Goal: Task Accomplishment & Management: Manage account settings

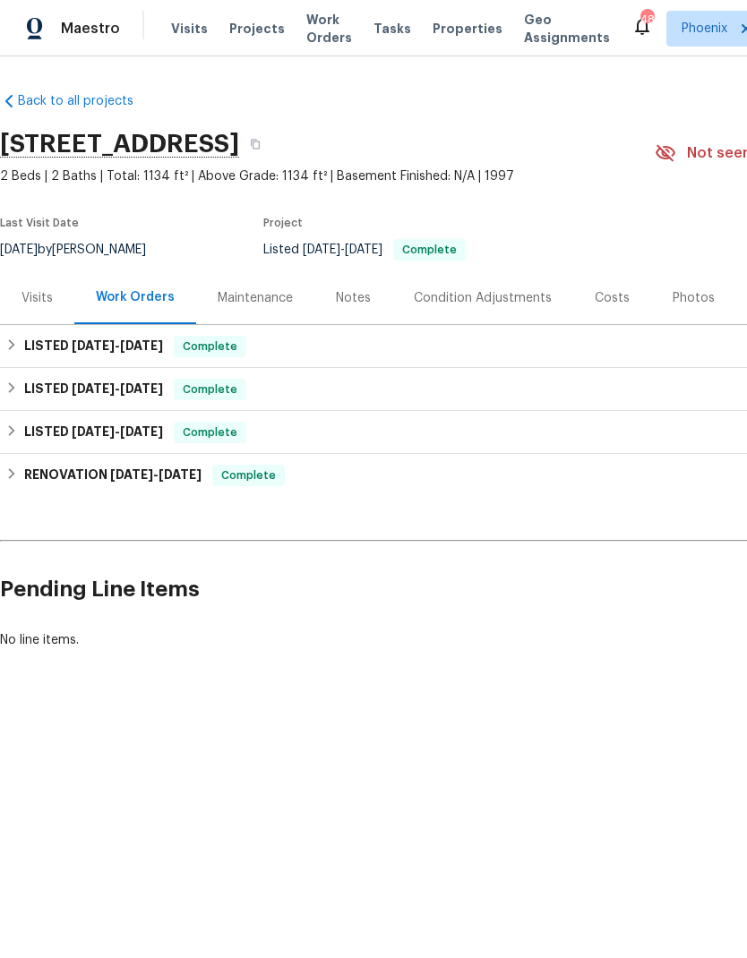
click at [328, 26] on span "Work Orders" at bounding box center [329, 29] width 46 height 36
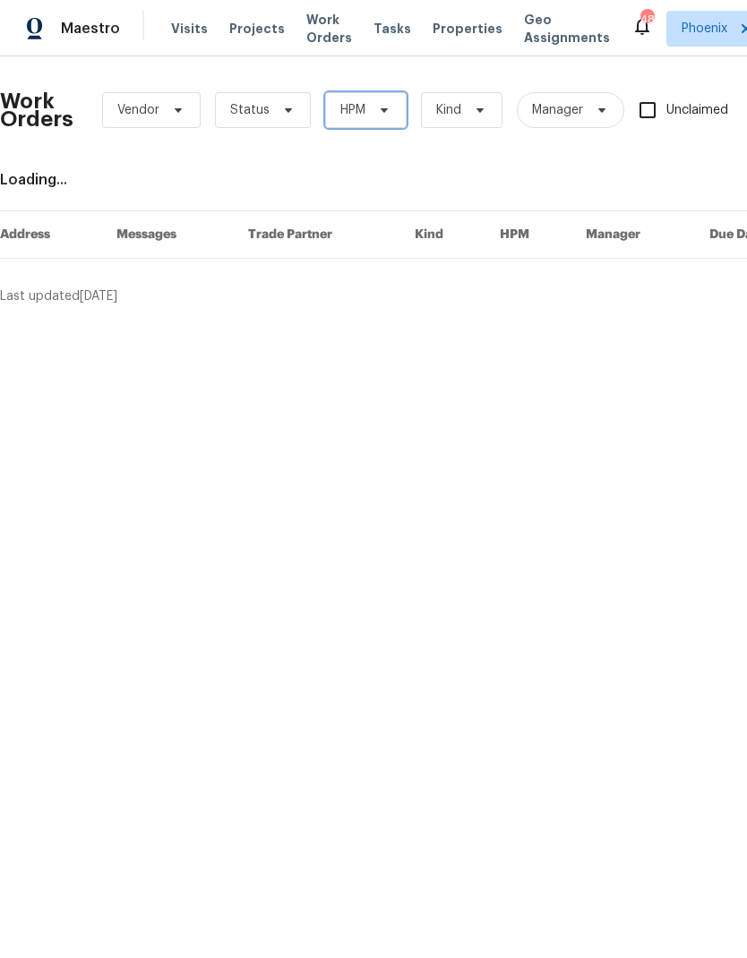
click at [379, 98] on span "HPM" at bounding box center [365, 110] width 81 height 36
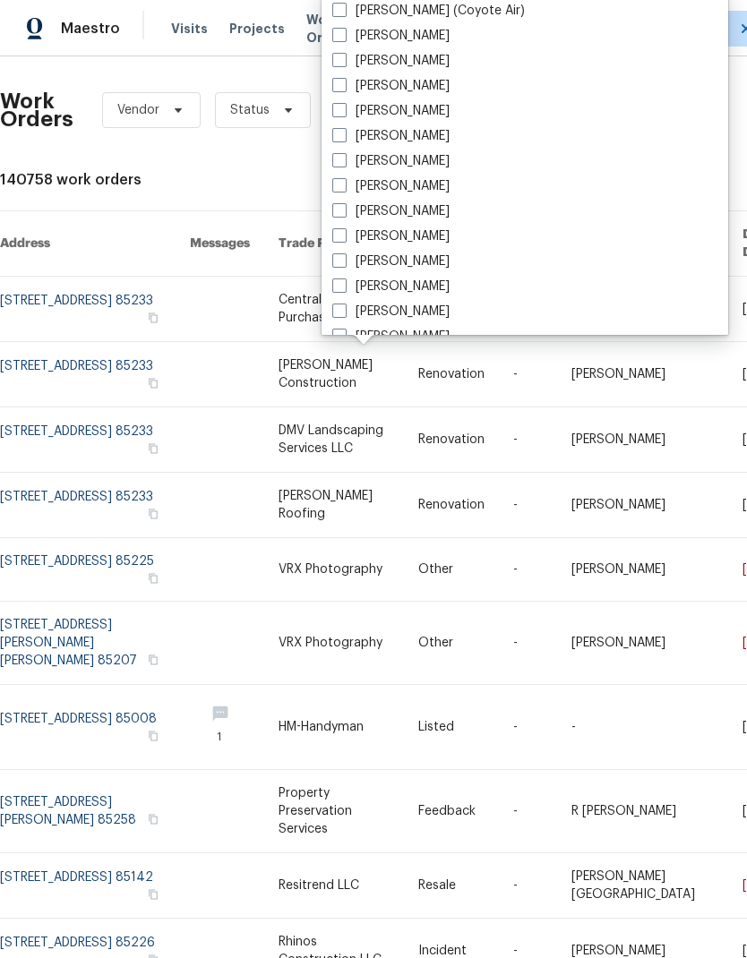
click at [345, 117] on label "[PERSON_NAME]" at bounding box center [390, 111] width 117 height 18
click at [344, 114] on input "[PERSON_NAME]" at bounding box center [338, 108] width 12 height 12
checkbox input "true"
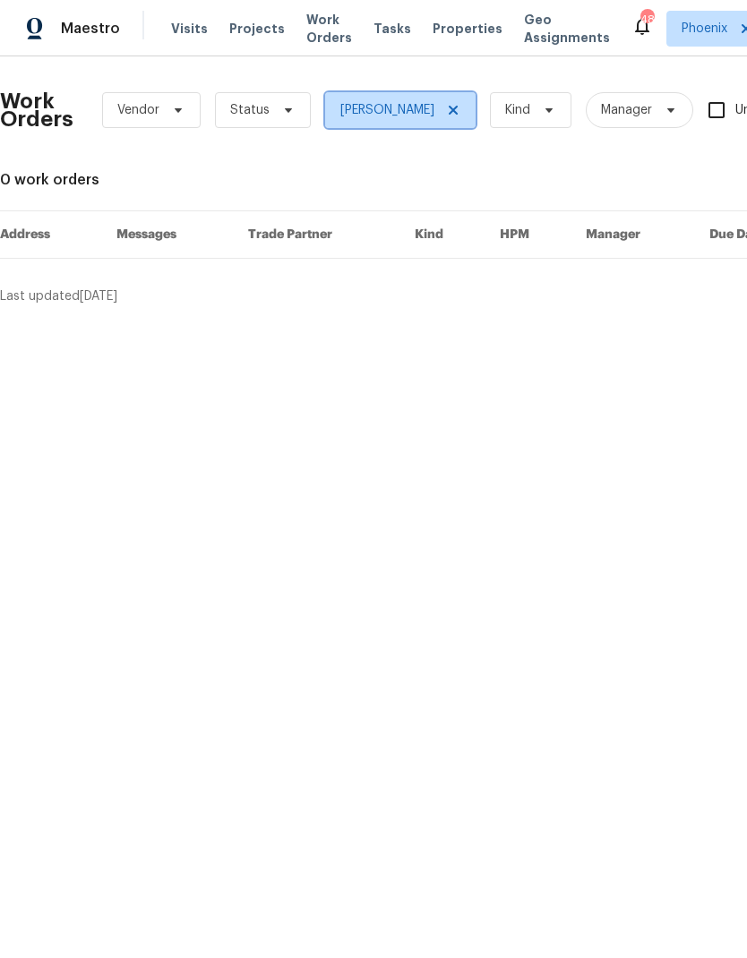
click at [432, 110] on span "[PERSON_NAME]" at bounding box center [387, 110] width 94 height 18
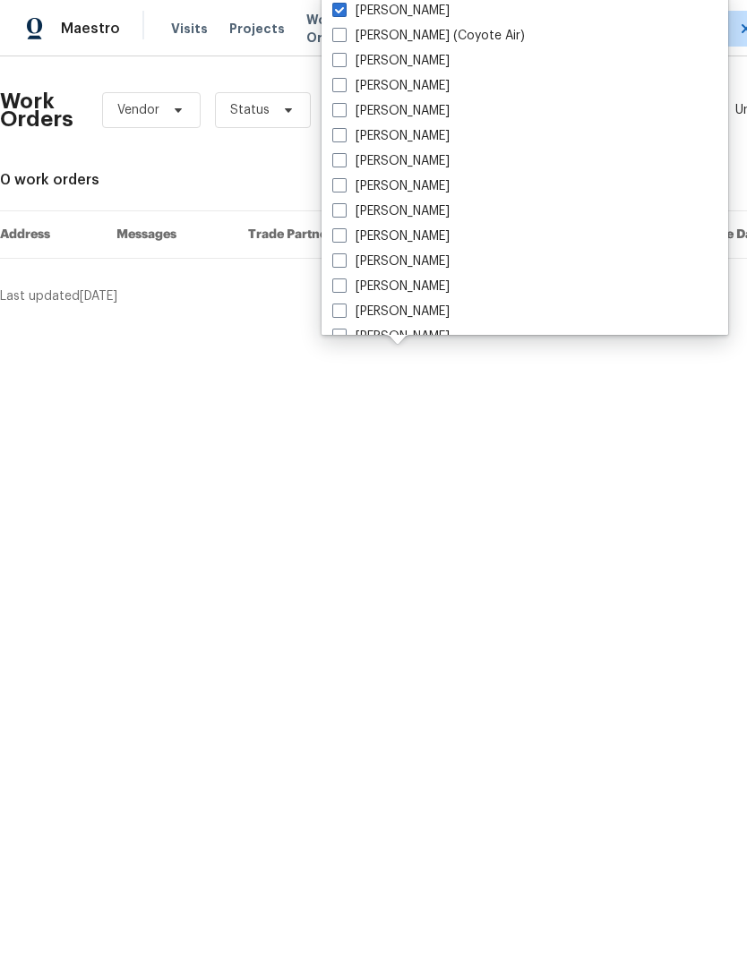
click at [347, 136] on label "[PERSON_NAME]" at bounding box center [390, 136] width 117 height 18
click at [344, 136] on input "[PERSON_NAME]" at bounding box center [338, 133] width 12 height 12
checkbox input "true"
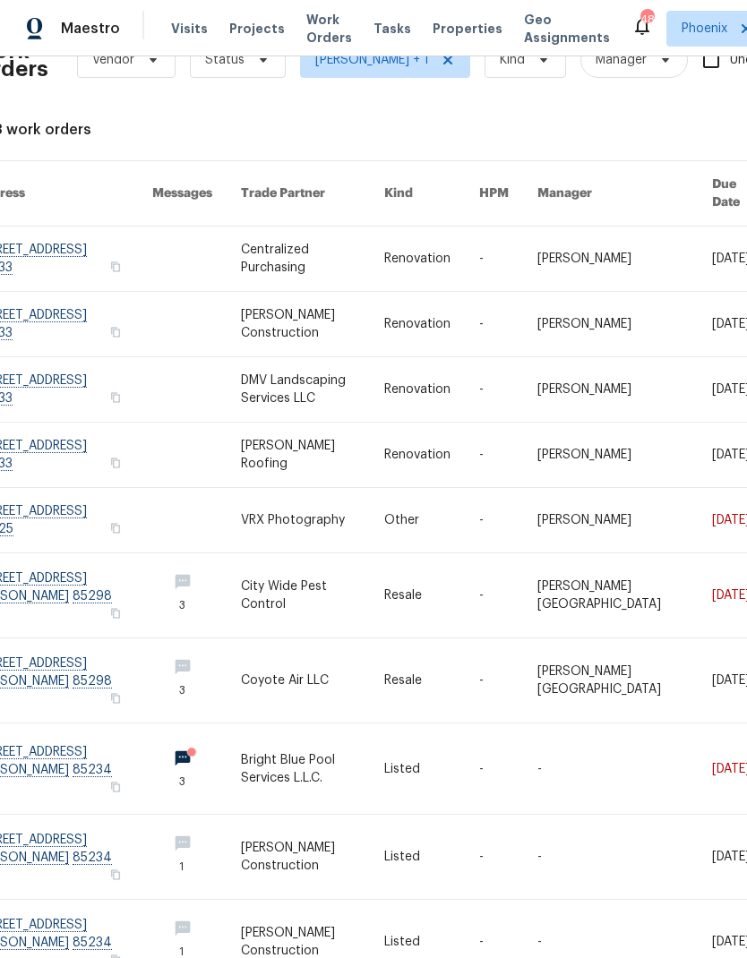
scroll to position [48, 24]
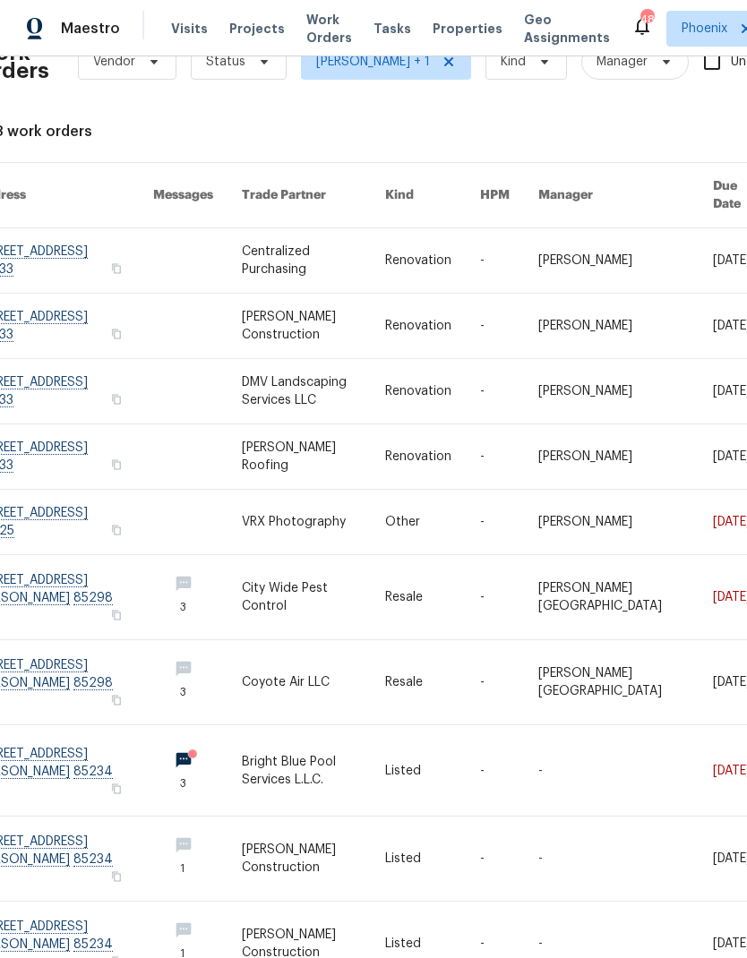
click at [93, 744] on link at bounding box center [64, 770] width 177 height 90
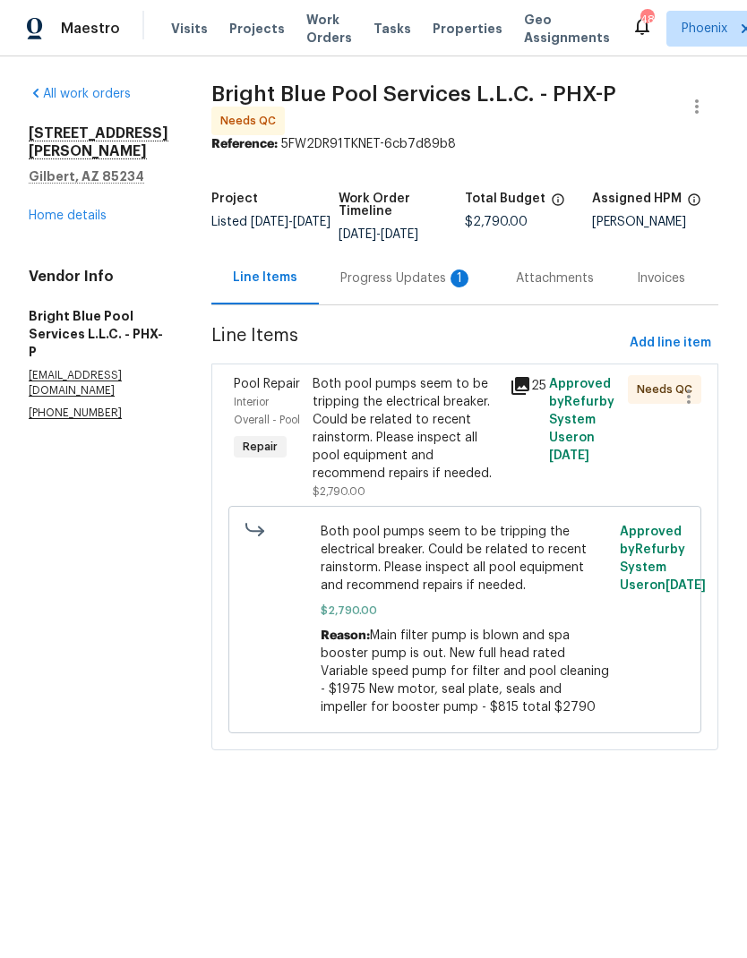
click at [400, 280] on div "Progress Updates 1" at bounding box center [406, 278] width 133 height 18
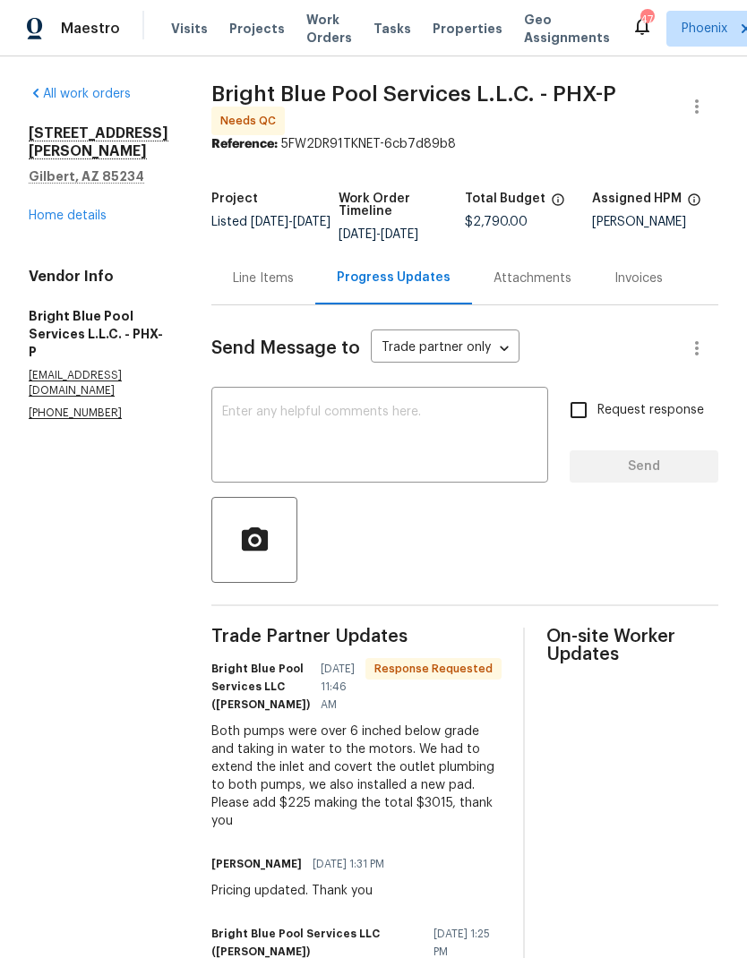
click at [346, 830] on div "Both pumps were over 6 inched below grade and taking in water to the motors. We…" at bounding box center [356, 776] width 290 height 107
click at [344, 830] on div "Both pumps were over 6 inched below grade and taking in water to the motors. We…" at bounding box center [356, 776] width 290 height 107
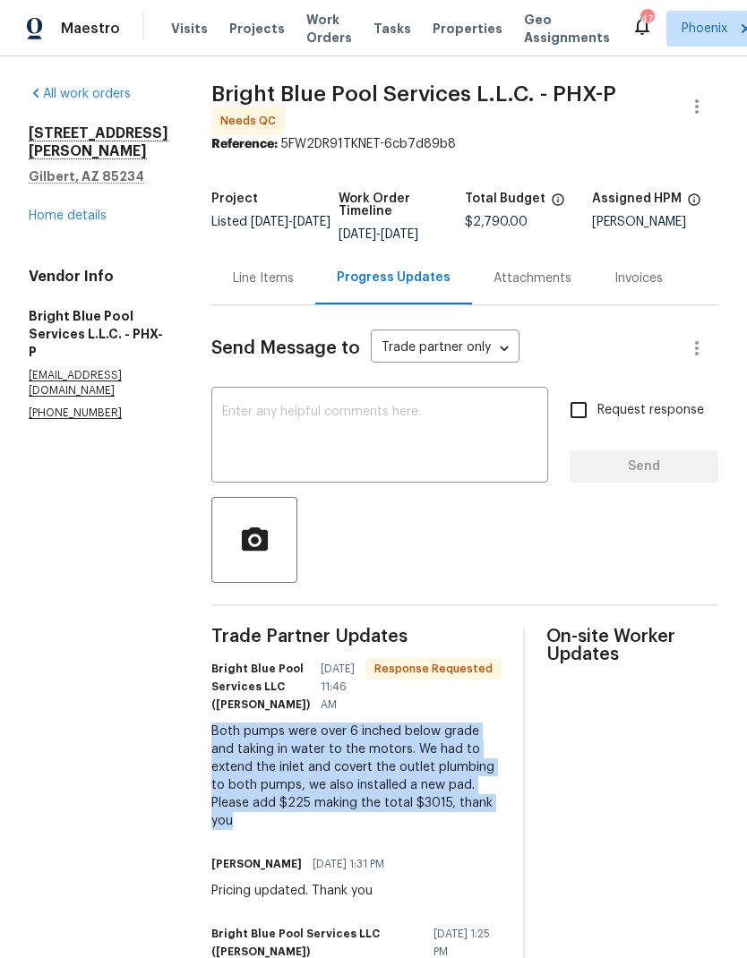
copy div "Both pumps were over 6 inched below grade and taking in water to the motors. We…"
click at [261, 285] on div "Line Items" at bounding box center [263, 278] width 61 height 18
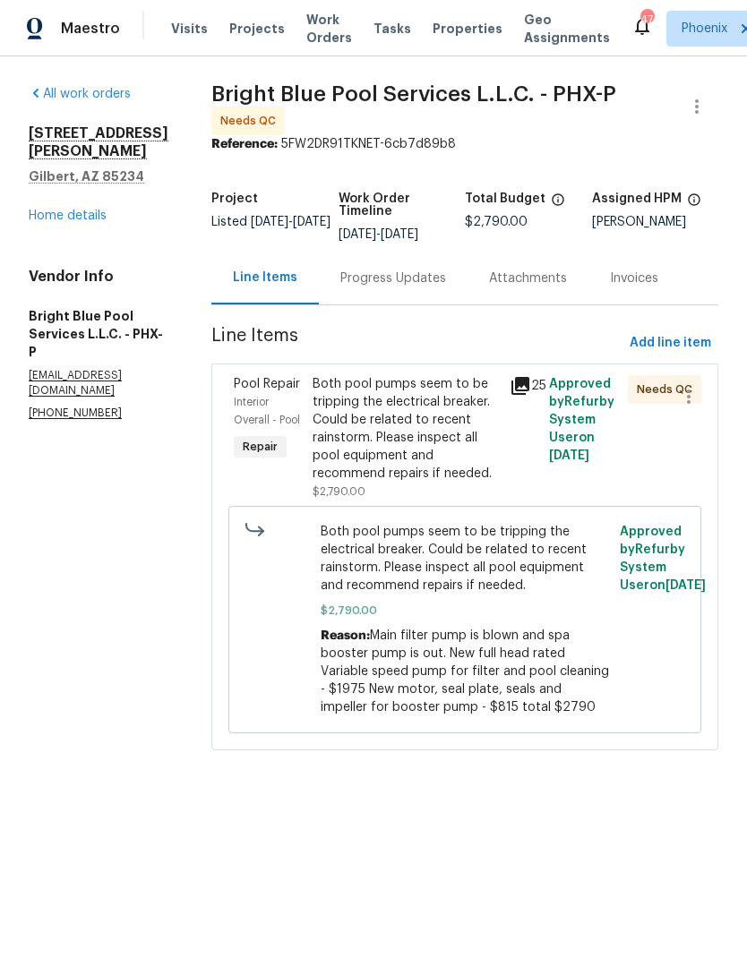
click at [387, 435] on div "Both pool pumps seem to be tripping the electrical breaker. Could be related to…" at bounding box center [405, 428] width 186 height 107
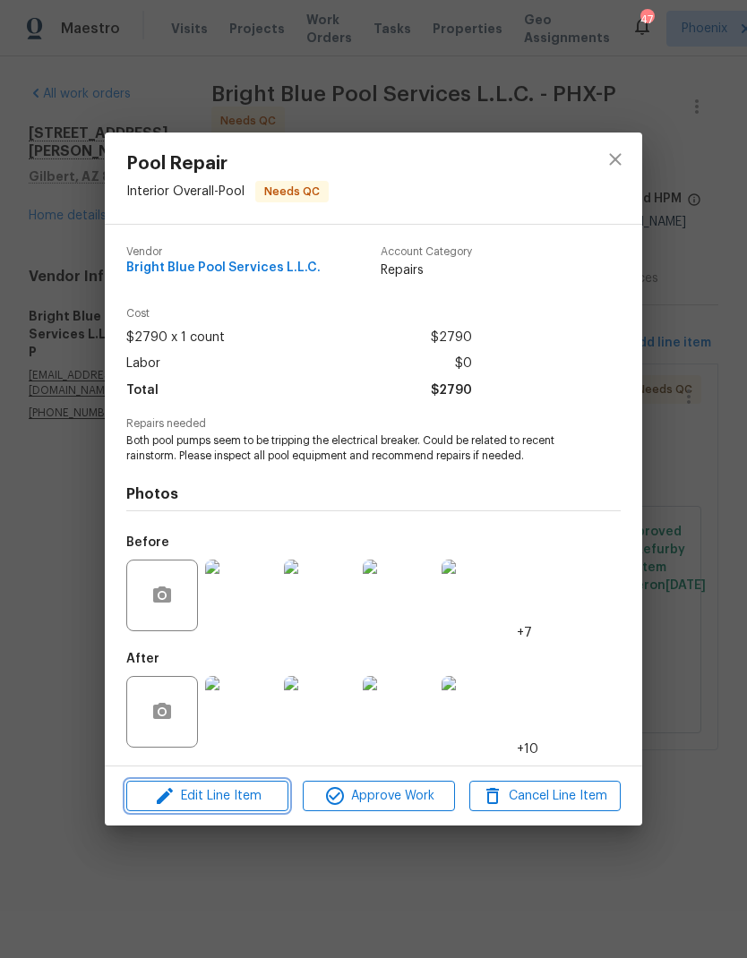
click at [246, 796] on span "Edit Line Item" at bounding box center [207, 796] width 151 height 22
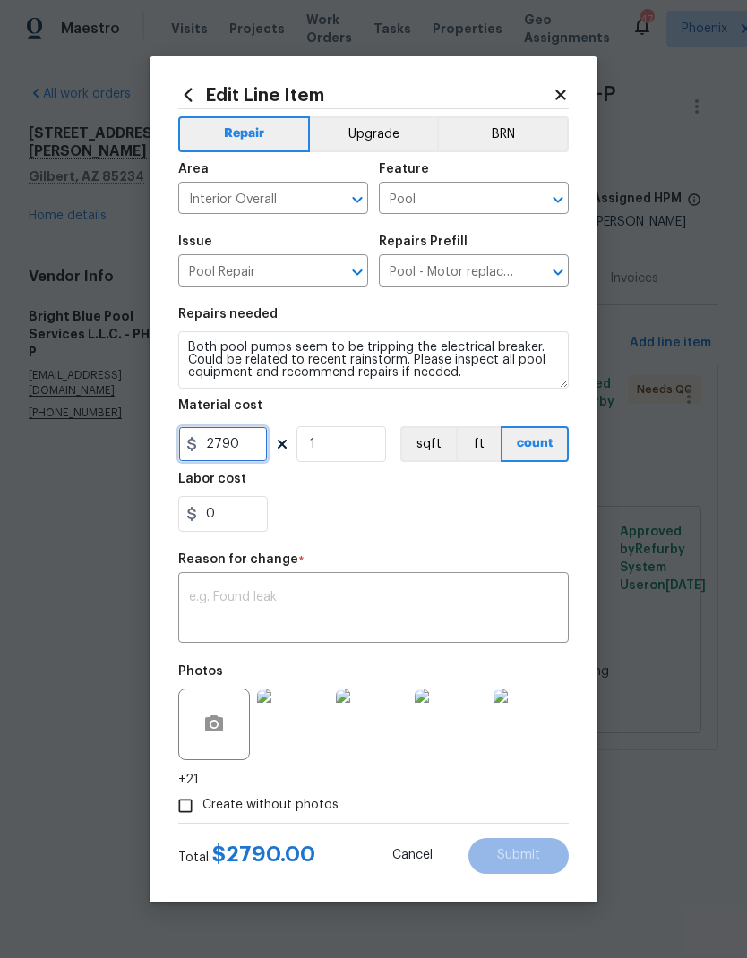
click at [248, 434] on input "2790" at bounding box center [223, 444] width 90 height 36
click at [247, 434] on input "2790" at bounding box center [223, 444] width 90 height 36
click at [248, 442] on input "2790" at bounding box center [223, 444] width 90 height 36
click at [226, 438] on input "2790" at bounding box center [223, 444] width 90 height 36
click at [225, 438] on input "2790" at bounding box center [223, 444] width 90 height 36
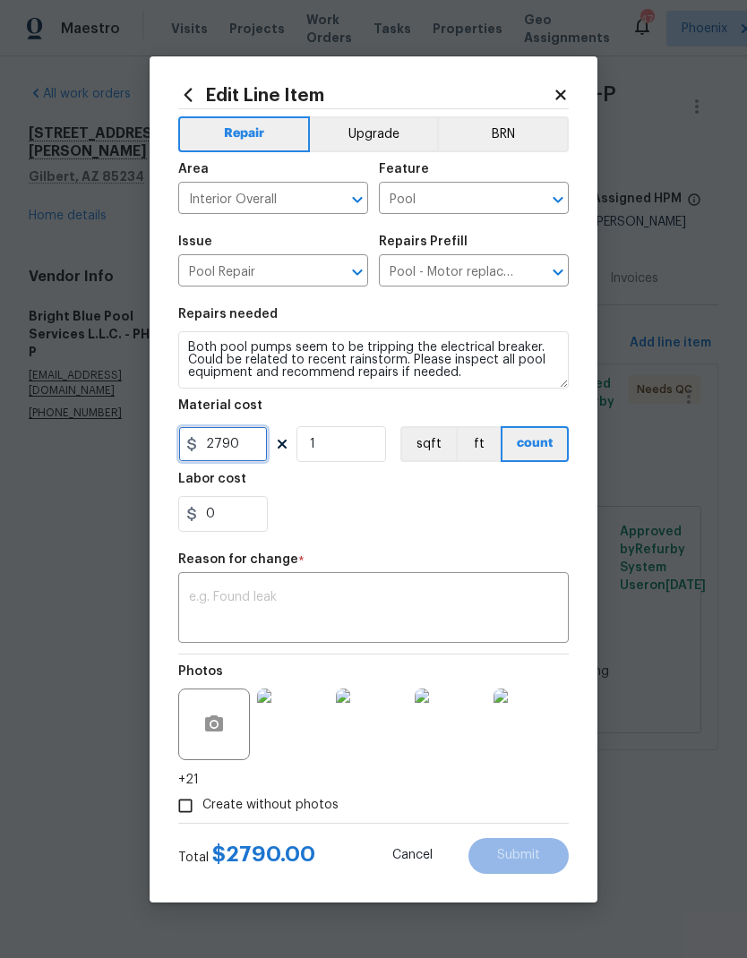
click at [237, 446] on input "2790" at bounding box center [223, 444] width 90 height 36
type input "3015"
click at [424, 514] on div "0" at bounding box center [373, 514] width 390 height 36
click at [304, 608] on textarea at bounding box center [373, 610] width 369 height 38
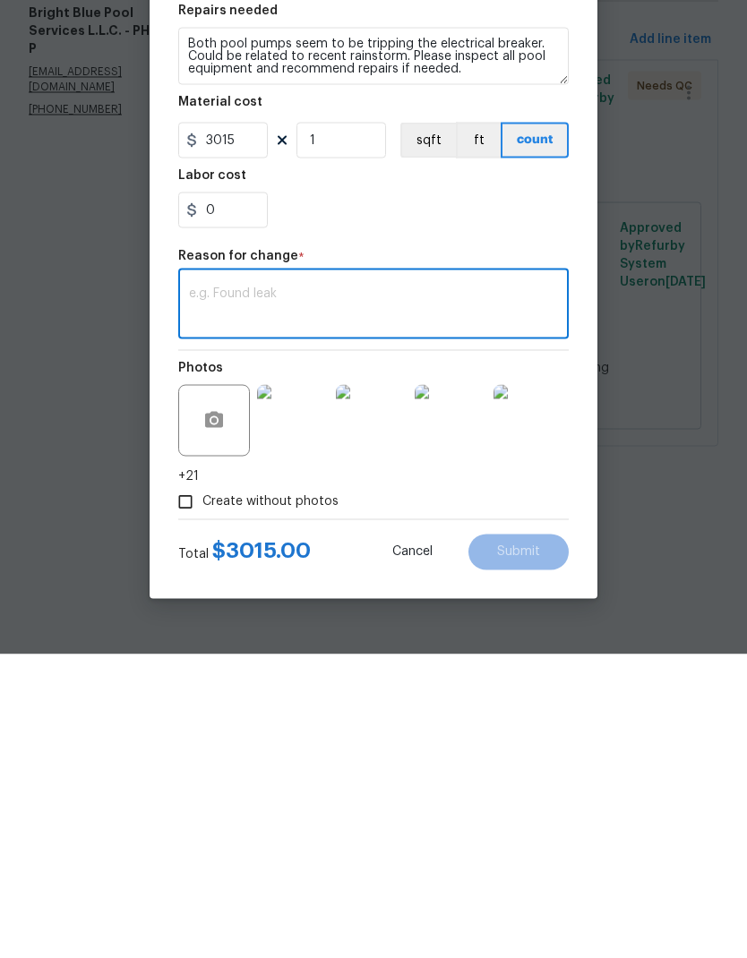
click at [356, 577] on div "x ​" at bounding box center [373, 610] width 390 height 66
click at [339, 591] on textarea at bounding box center [373, 610] width 369 height 38
click at [249, 591] on textarea at bounding box center [373, 610] width 369 height 38
click at [248, 591] on textarea at bounding box center [373, 610] width 369 height 38
click at [253, 591] on textarea at bounding box center [373, 610] width 369 height 38
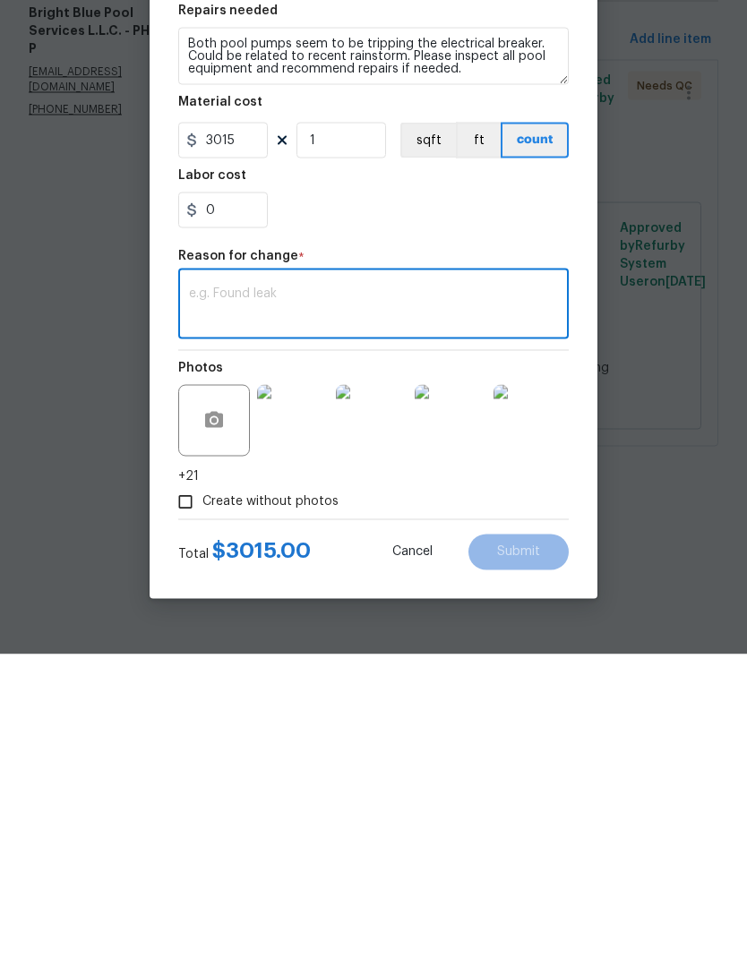
paste textarea "Both pumps were over 6 inched below grade and taking in water to the motors. We…"
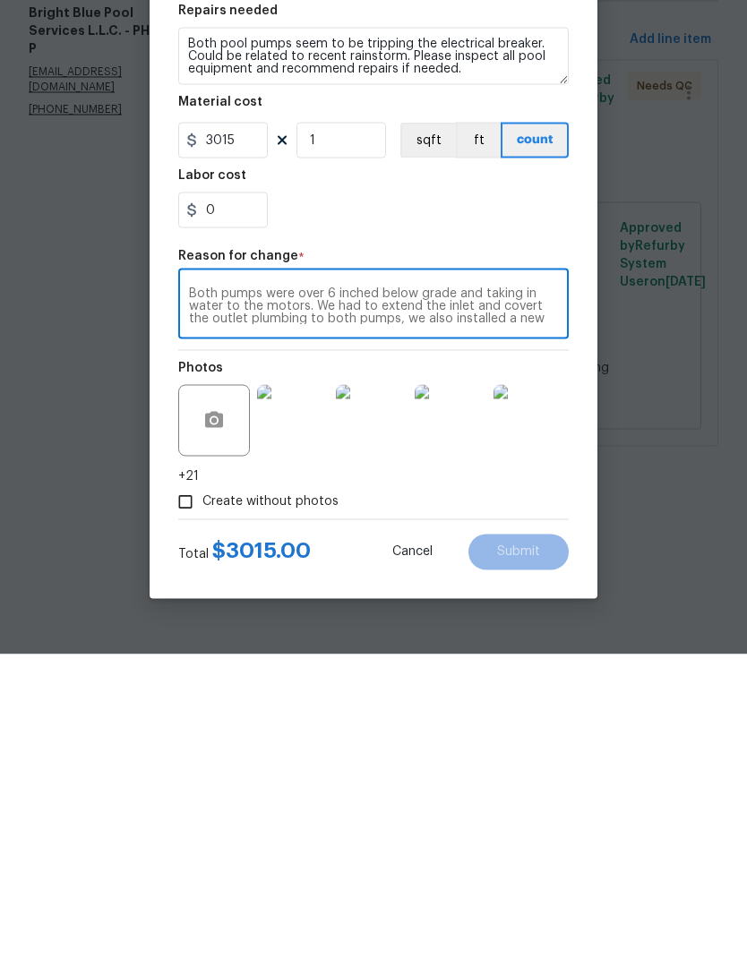
scroll to position [13, 0]
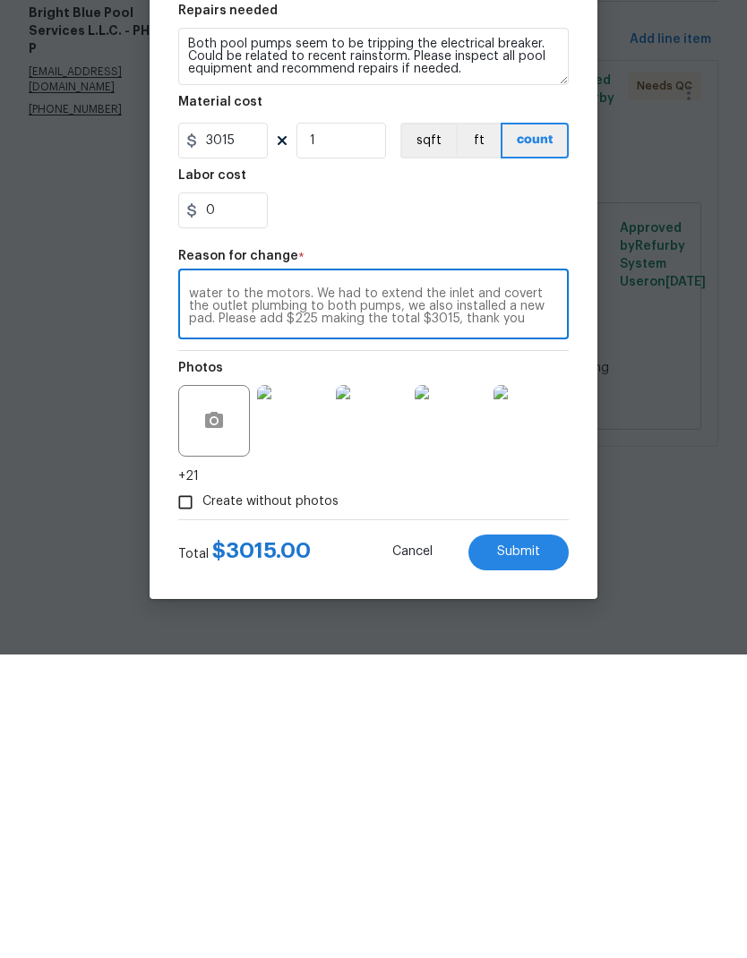
type textarea "Both pumps were over 6 inched below grade and taking in water to the motors. We…"
click at [523, 849] on span "Submit" at bounding box center [518, 855] width 43 height 13
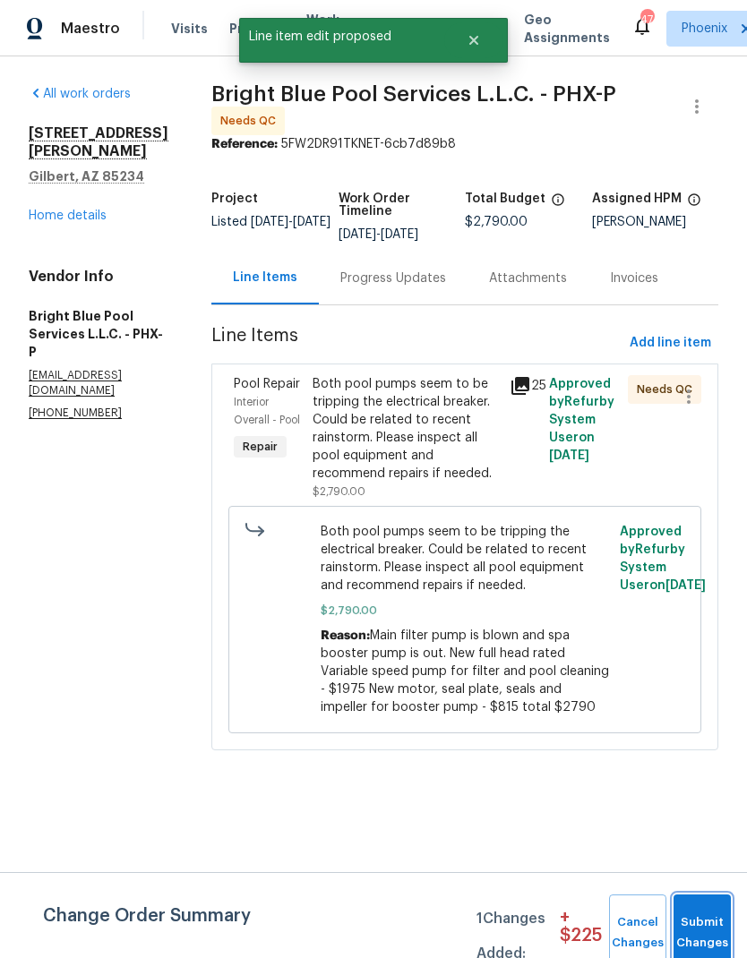
click at [716, 933] on span "Submit Changes" at bounding box center [701, 932] width 39 height 41
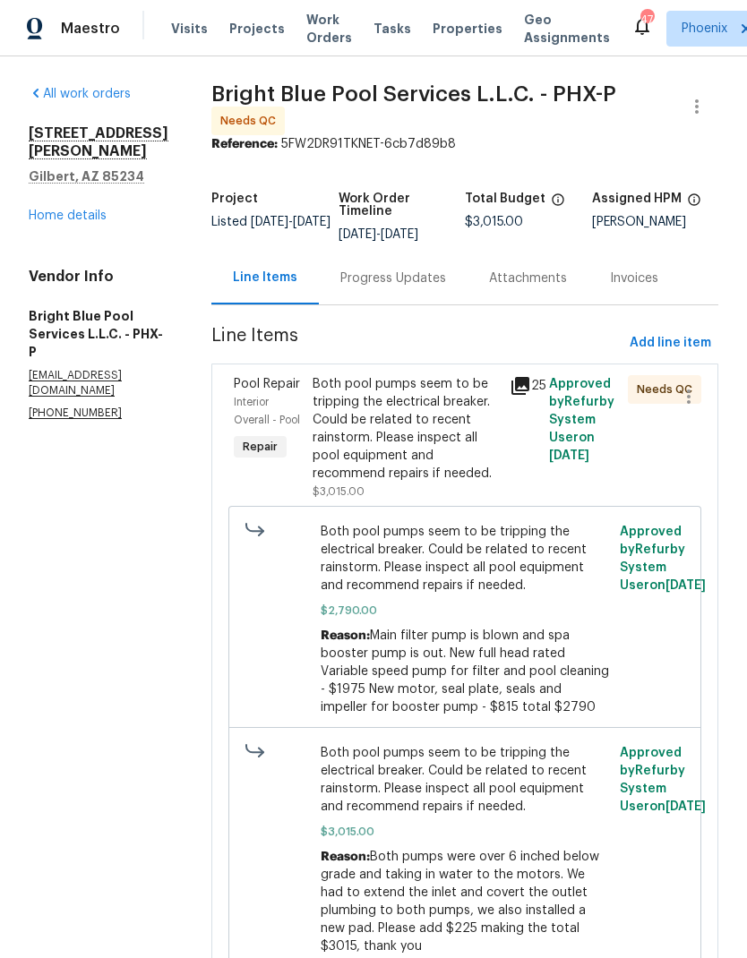
click at [483, 839] on span "$3,015.00" at bounding box center [465, 832] width 289 height 18
click at [394, 427] on div "Both pool pumps seem to be tripping the electrical breaker. Could be related to…" at bounding box center [405, 428] width 186 height 107
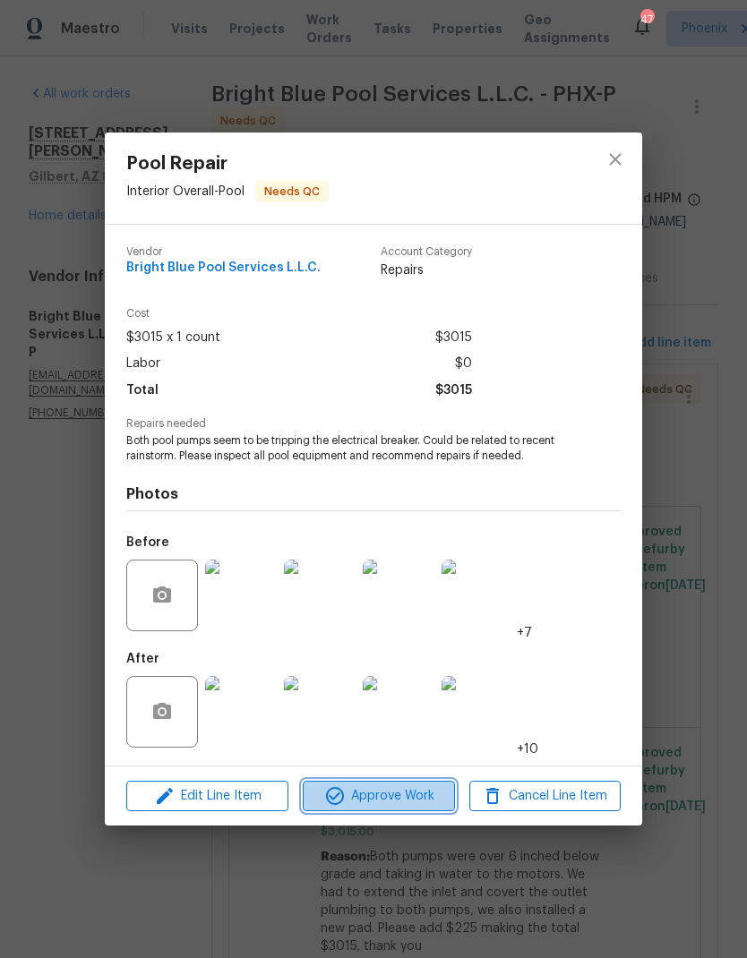
click at [424, 800] on span "Approve Work" at bounding box center [378, 796] width 141 height 22
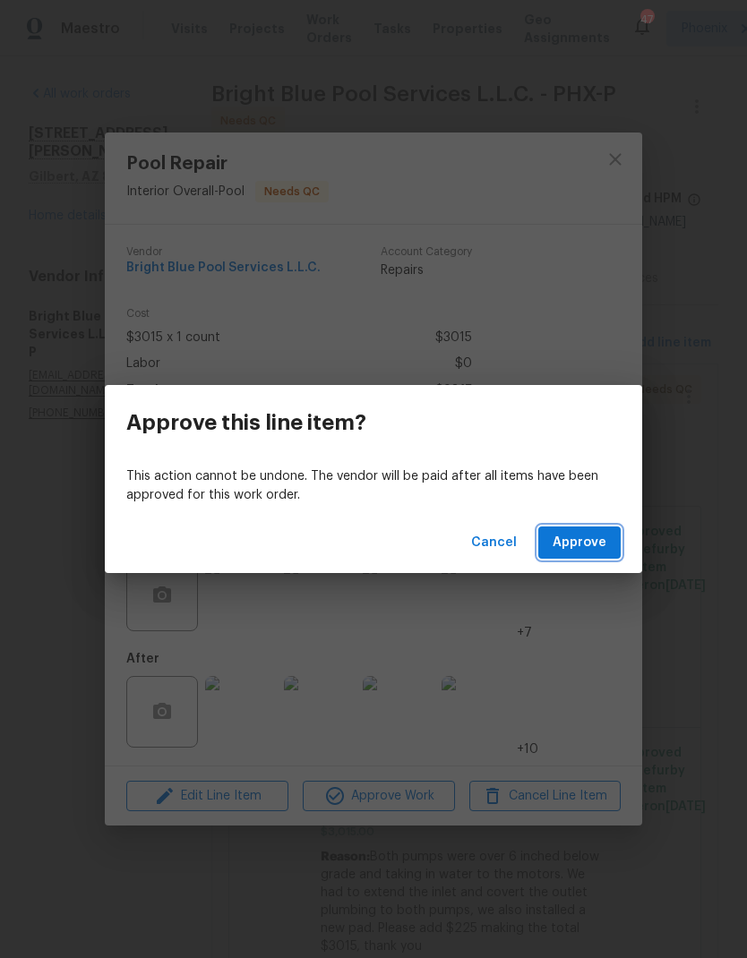
click at [594, 541] on span "Approve" at bounding box center [579, 543] width 54 height 22
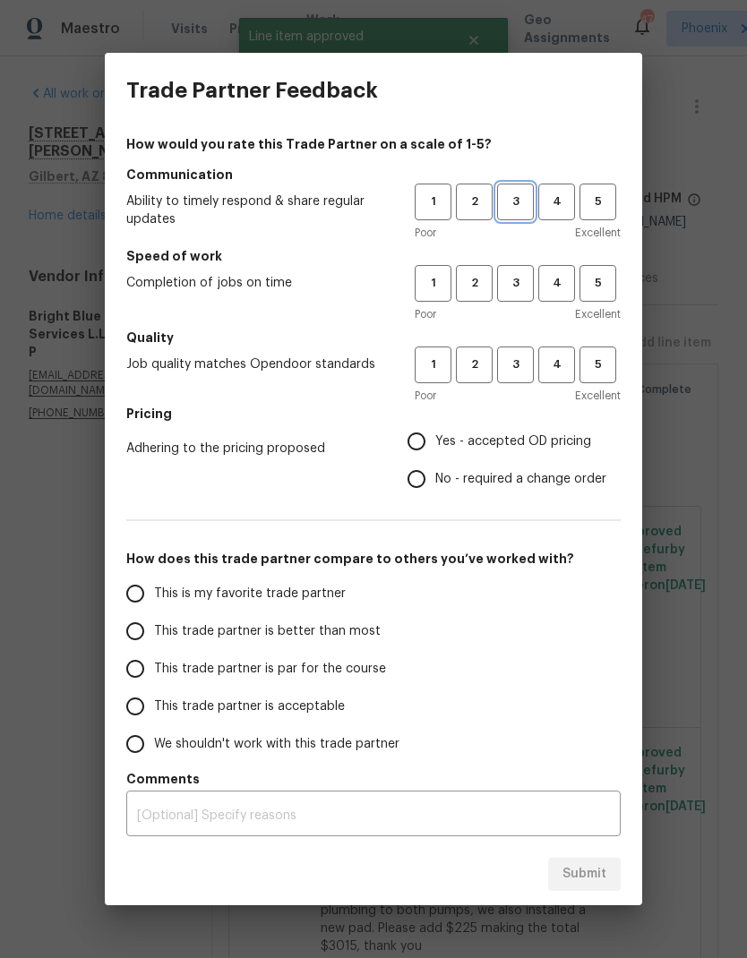
click at [523, 190] on button "3" at bounding box center [515, 202] width 37 height 37
click at [525, 289] on span "3" at bounding box center [515, 283] width 33 height 21
click at [501, 377] on button "3" at bounding box center [515, 364] width 37 height 37
click at [423, 441] on input "Yes - accepted OD pricing" at bounding box center [417, 442] width 38 height 38
radio input "true"
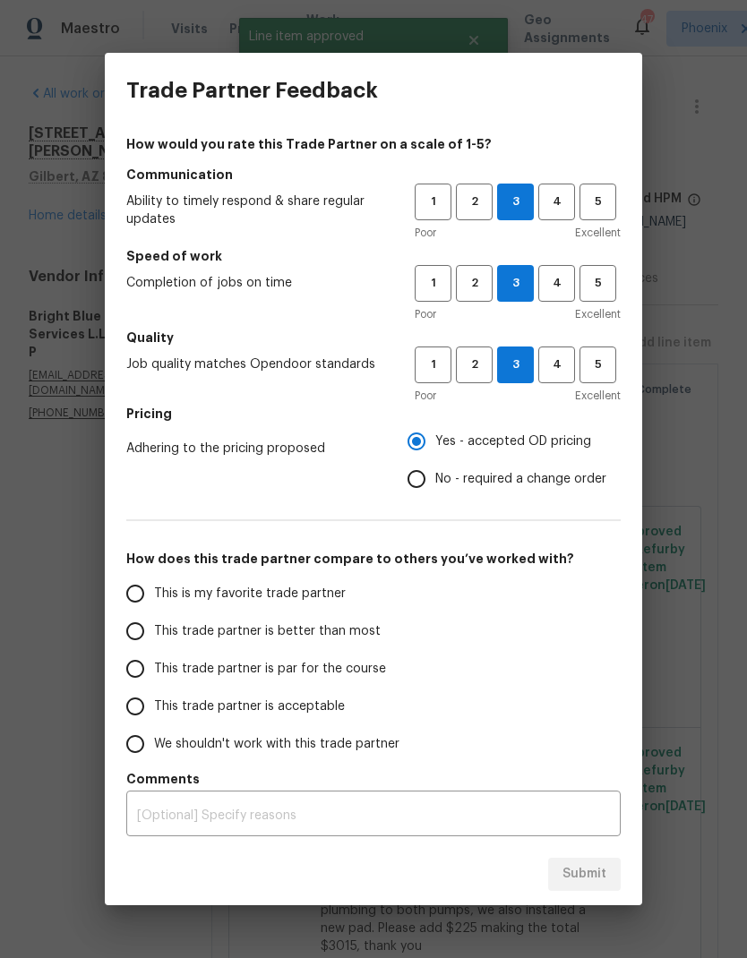
click at [200, 671] on span "This trade partner is par for the course" at bounding box center [270, 669] width 232 height 19
click at [154, 671] on input "This trade partner is par for the course" at bounding box center [135, 669] width 38 height 38
click at [589, 865] on span "Submit" at bounding box center [584, 874] width 44 height 22
radio input "true"
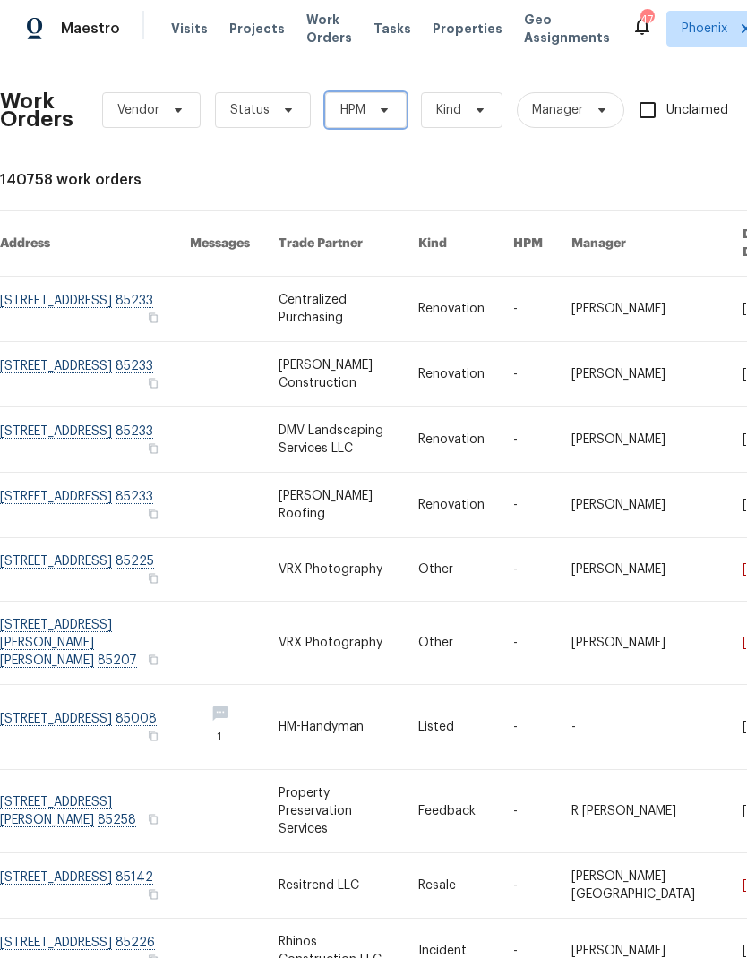
click at [368, 99] on span "HPM" at bounding box center [365, 110] width 81 height 36
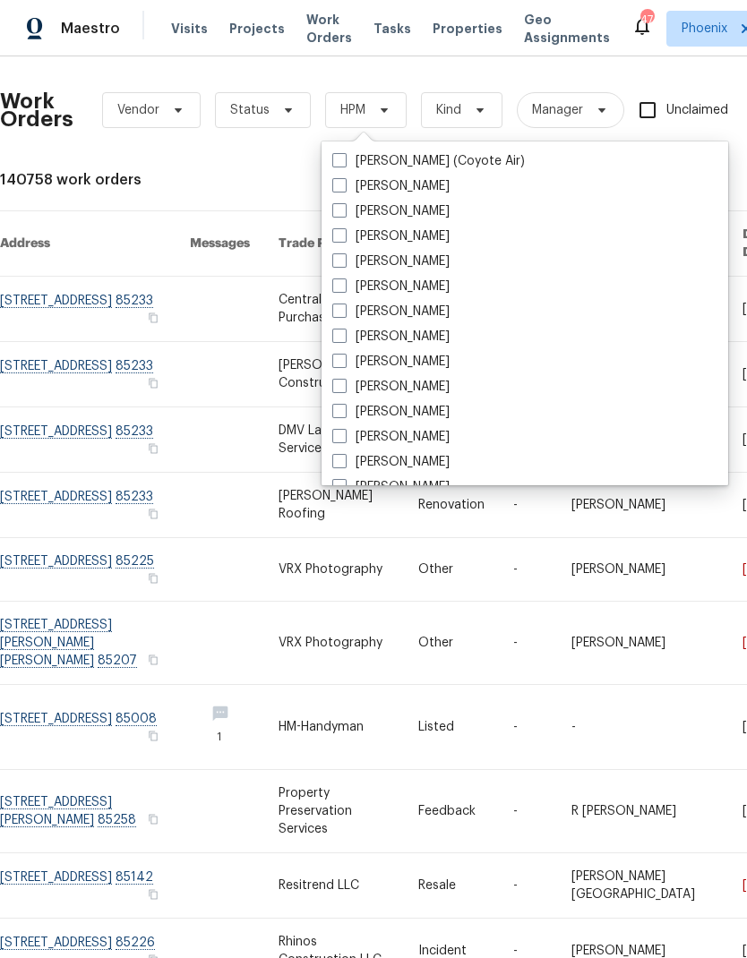
click at [345, 291] on span at bounding box center [339, 285] width 14 height 14
click at [344, 289] on input "[PERSON_NAME]" at bounding box center [338, 284] width 12 height 12
checkbox input "true"
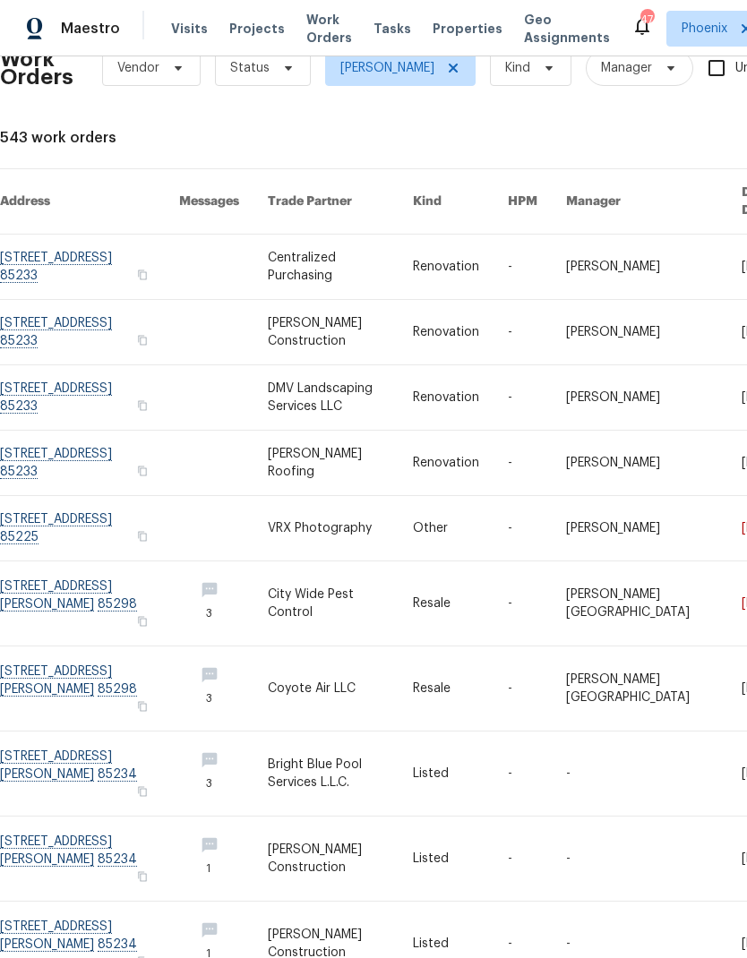
scroll to position [42, 0]
click at [108, 578] on link at bounding box center [89, 603] width 179 height 84
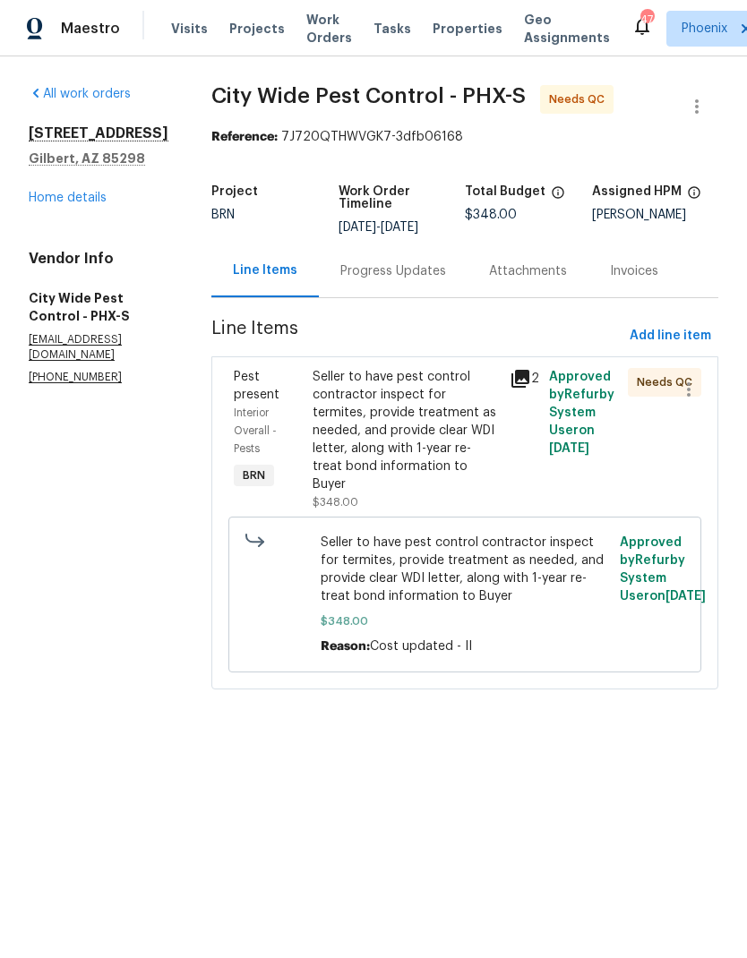
click at [453, 407] on div "Seller to have pest control contractor inspect for termites, provide treatment …" at bounding box center [405, 430] width 186 height 125
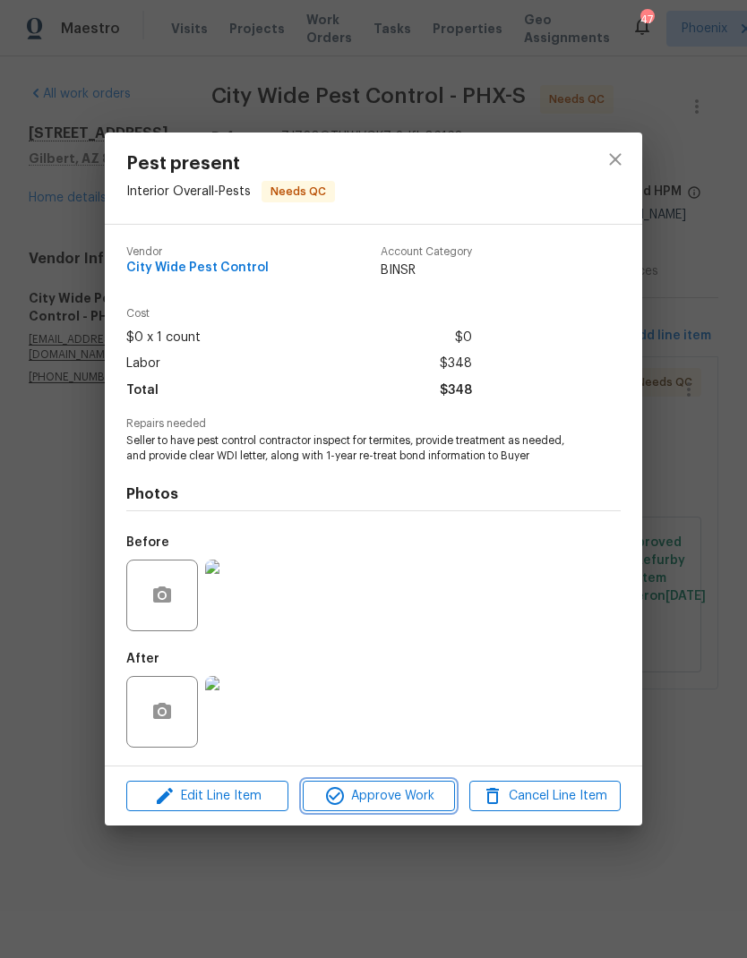
click at [378, 783] on button "Approve Work" at bounding box center [378, 796] width 151 height 31
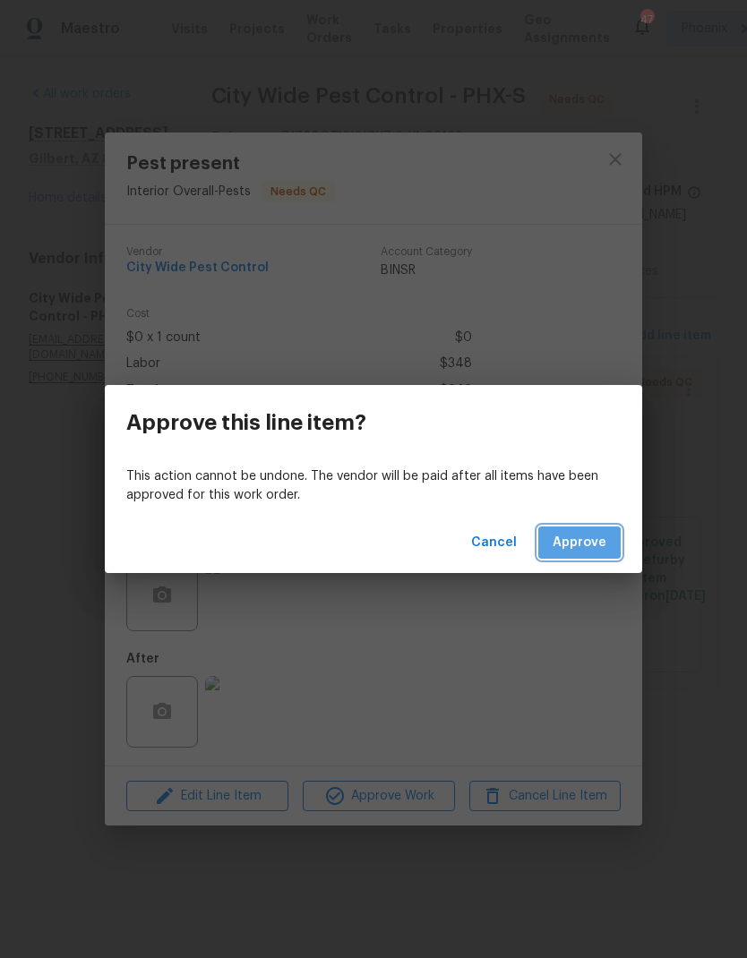
click at [608, 537] on button "Approve" at bounding box center [579, 542] width 82 height 33
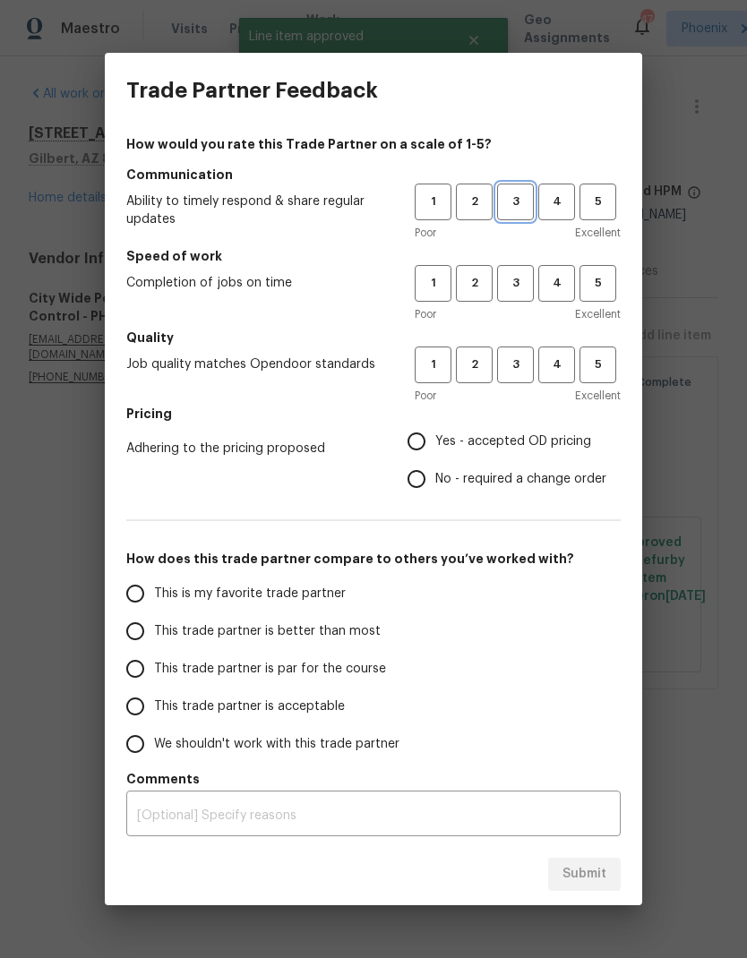
click at [524, 206] on span "3" at bounding box center [515, 202] width 33 height 21
click at [526, 281] on span "3" at bounding box center [515, 283] width 33 height 21
click at [526, 362] on span "3" at bounding box center [515, 365] width 33 height 21
click at [425, 444] on input "Yes - accepted OD pricing" at bounding box center [417, 442] width 38 height 38
radio input "true"
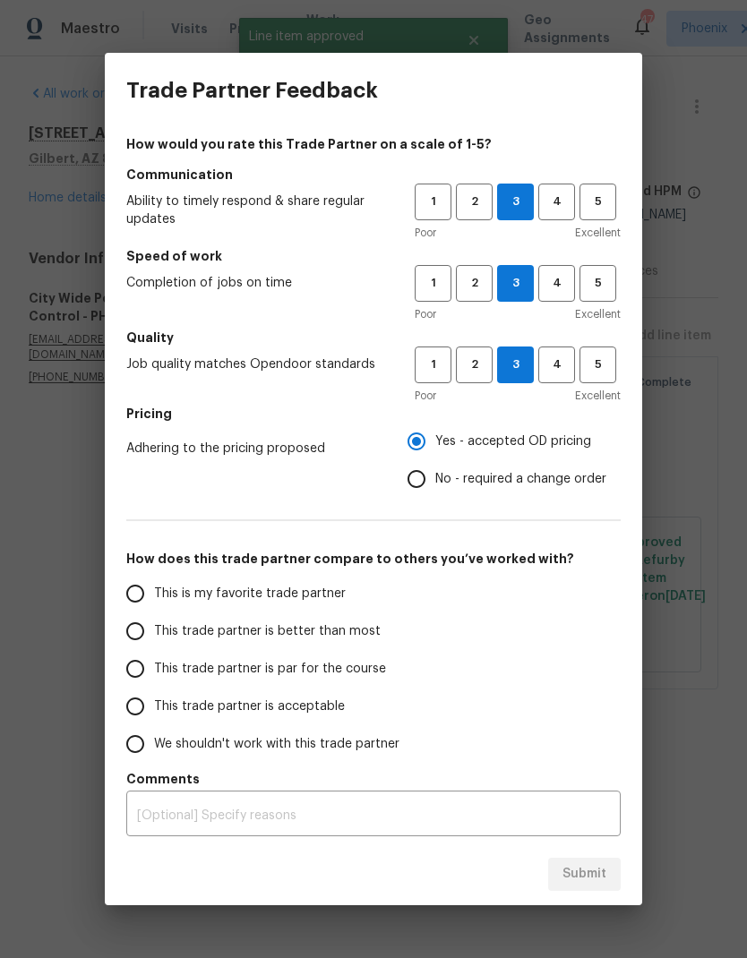
click at [246, 679] on label "This trade partner is par for the course" at bounding box center [257, 669] width 283 height 38
click at [154, 679] on input "This trade partner is par for the course" at bounding box center [135, 669] width 38 height 38
click at [586, 885] on span "Submit" at bounding box center [584, 874] width 44 height 22
radio input "true"
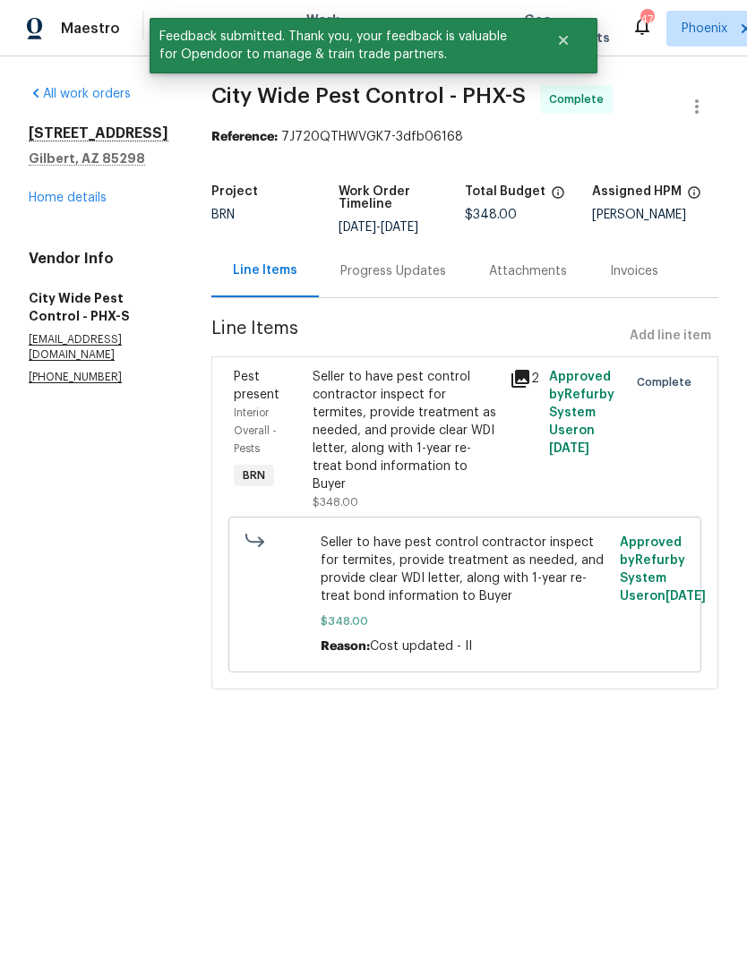
click at [97, 199] on link "Home details" at bounding box center [68, 198] width 78 height 13
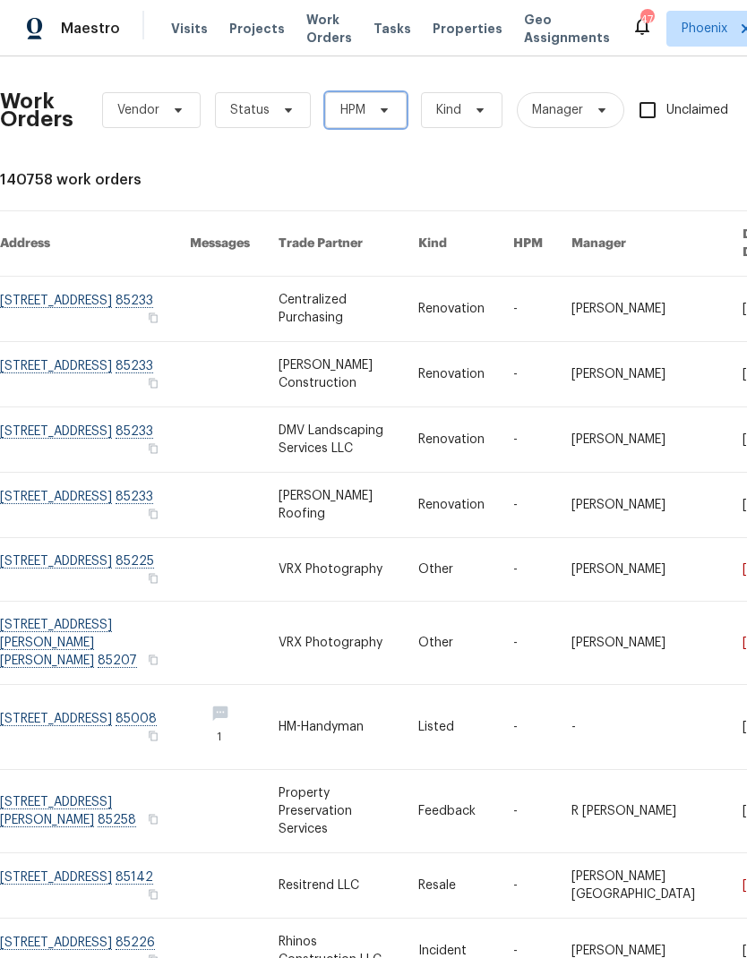
click at [388, 97] on span "HPM" at bounding box center [365, 110] width 81 height 36
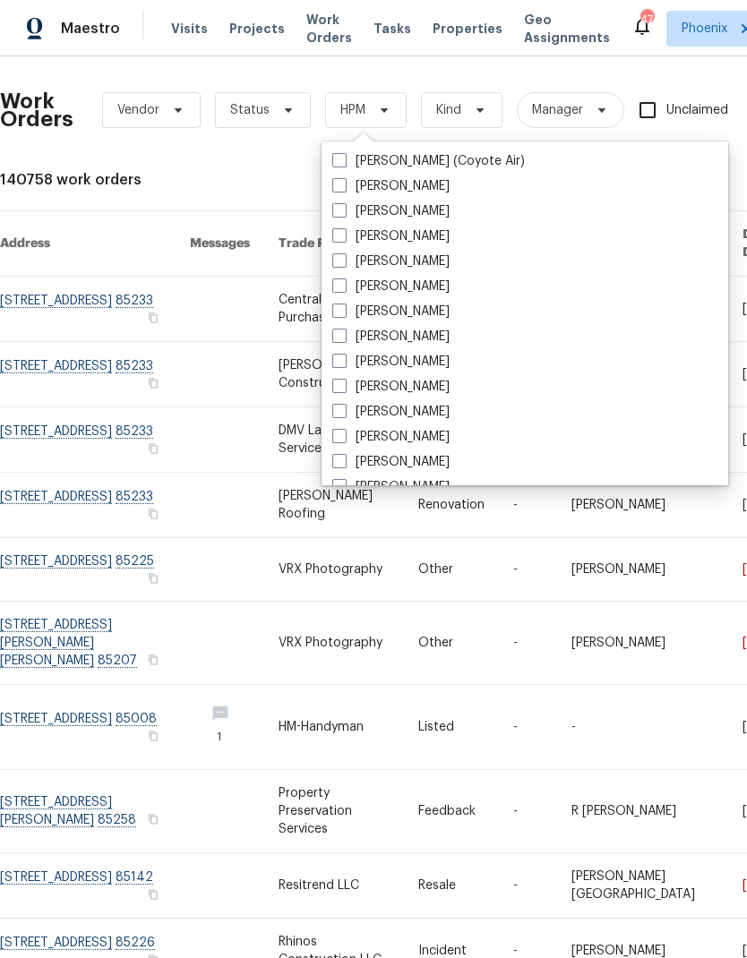
click at [349, 282] on label "[PERSON_NAME]" at bounding box center [390, 287] width 117 height 18
click at [344, 282] on input "[PERSON_NAME]" at bounding box center [338, 284] width 12 height 12
checkbox input "true"
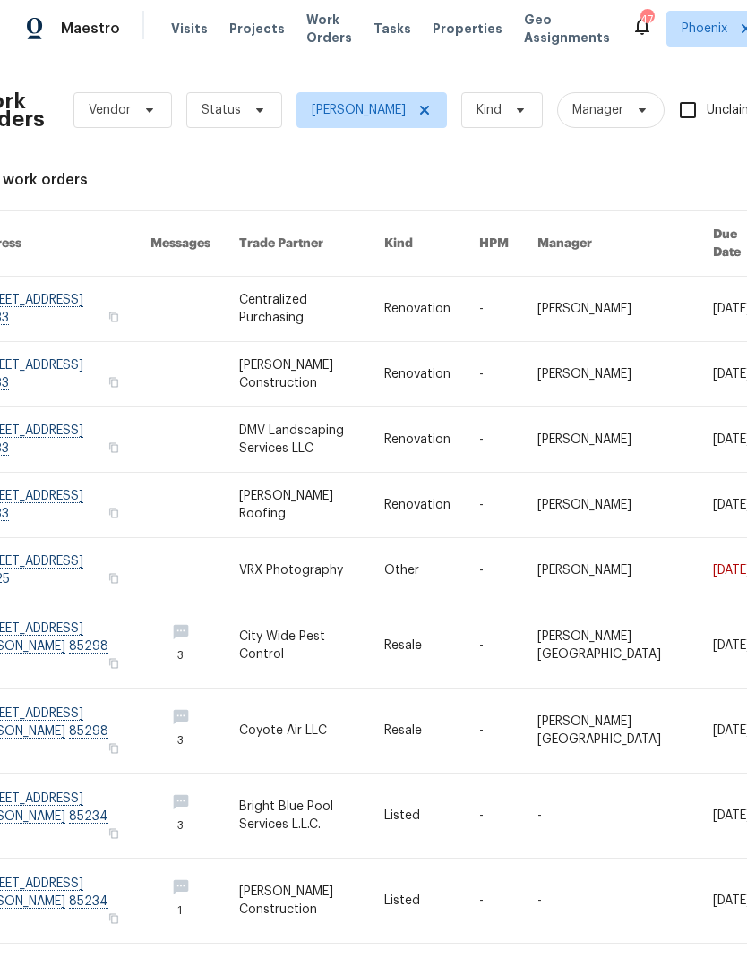
scroll to position [0, 29]
click at [97, 348] on link at bounding box center [60, 374] width 179 height 64
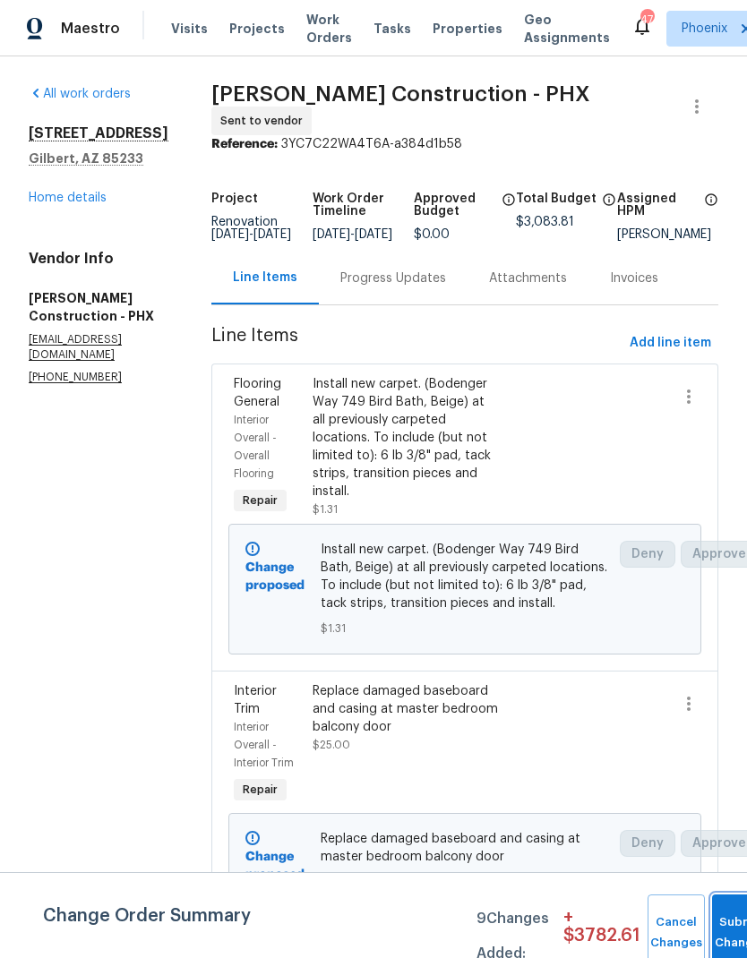
click at [727, 932] on span "Submit Changes" at bounding box center [740, 932] width 39 height 41
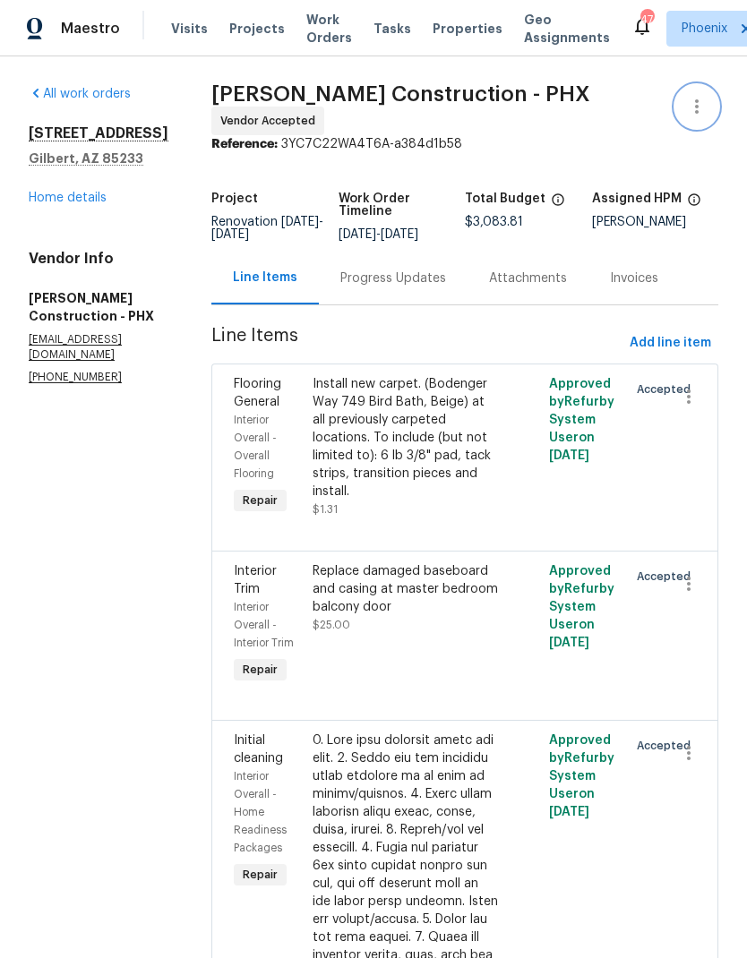
click at [706, 87] on button "button" at bounding box center [696, 106] width 43 height 43
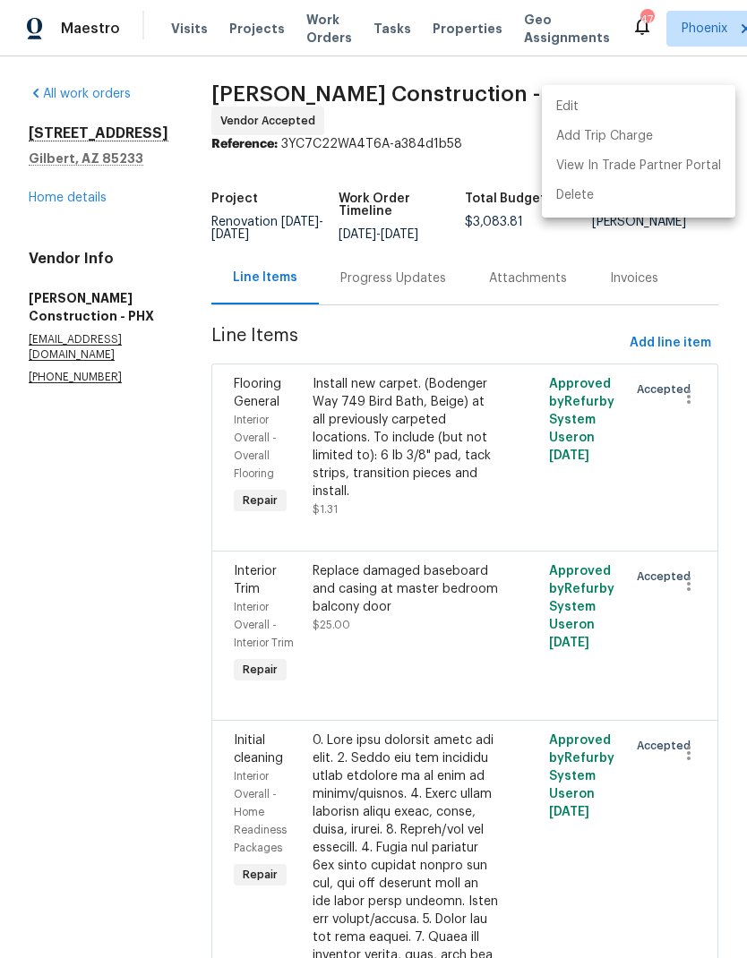
click at [111, 503] on div at bounding box center [373, 479] width 747 height 958
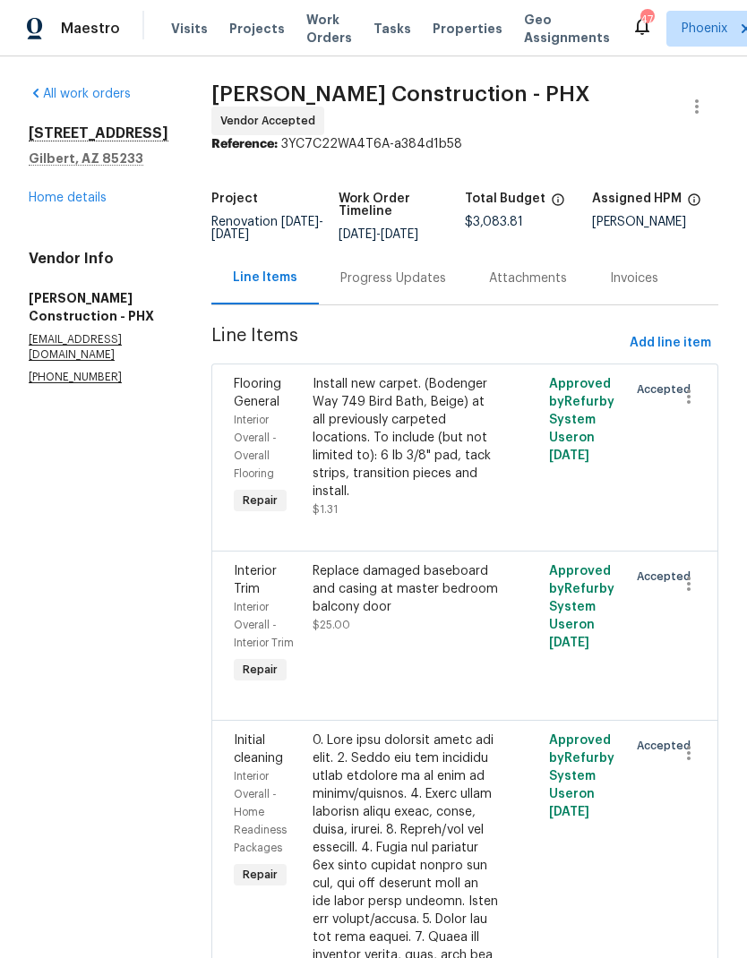
click at [90, 204] on link "Home details" at bounding box center [68, 198] width 78 height 13
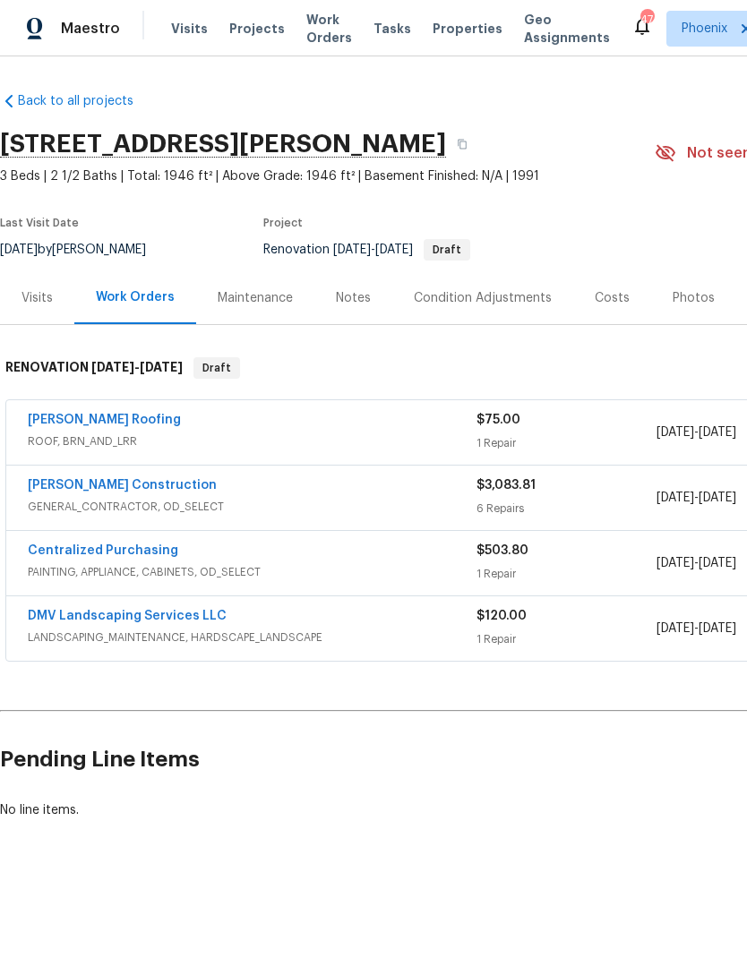
click at [100, 420] on link "[PERSON_NAME] Roofing" at bounding box center [104, 420] width 153 height 13
